Goal: Information Seeking & Learning: Learn about a topic

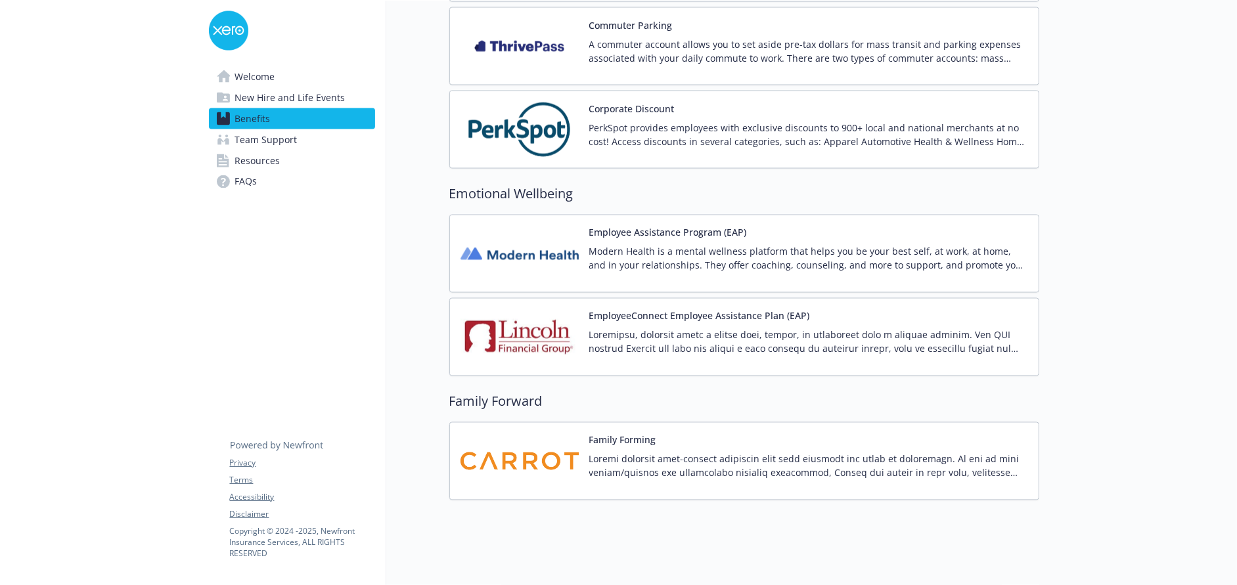
scroll to position [1695, 0]
